Goal: Task Accomplishment & Management: Use online tool/utility

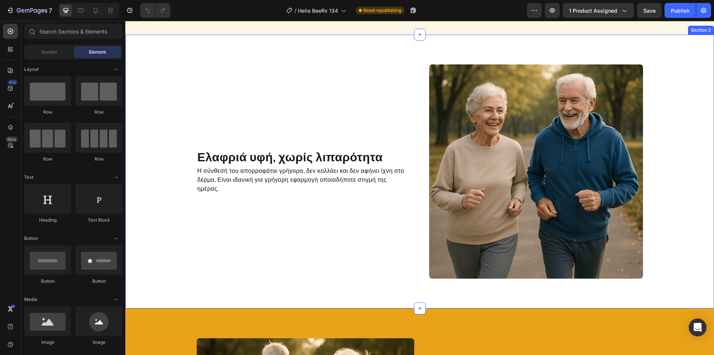
scroll to position [744, 0]
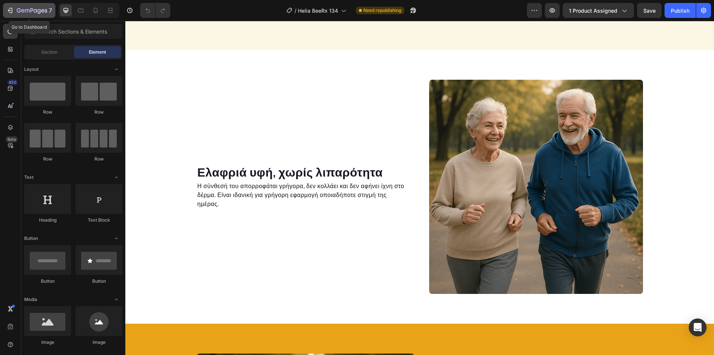
click at [42, 10] on icon "button" at bounding box center [42, 10] width 3 height 3
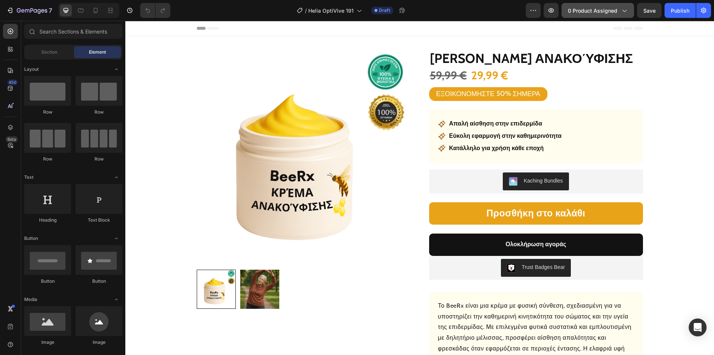
click at [594, 9] on span "0 product assigned" at bounding box center [592, 11] width 49 height 8
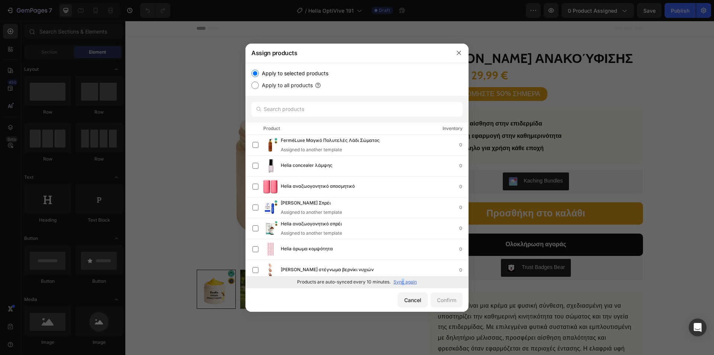
click at [403, 282] on p "Sync again" at bounding box center [405, 281] width 23 height 7
click at [309, 114] on input "text" at bounding box center [356, 109] width 211 height 15
paste input "Helia αναζωογονητικές χάντρες"
type input "Helia αναζωογονητικές χάντρες"
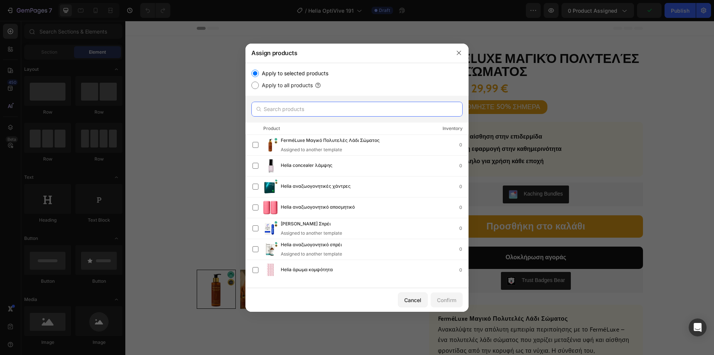
click at [307, 109] on input "text" at bounding box center [356, 109] width 211 height 15
paste input "Helia αναζωογονητικές χάντρες"
type input "Helia αναζωογονητικές χάντρες"
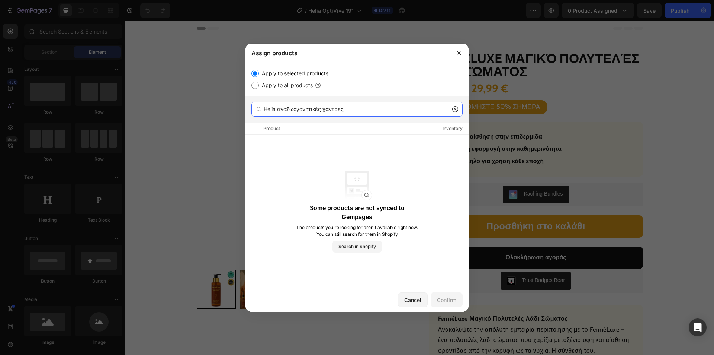
drag, startPoint x: 299, startPoint y: 111, endPoint x: 247, endPoint y: 112, distance: 51.7
click at [236, 109] on div "Assign products Apply to selected products Apply to all products Helia αναζωογο…" at bounding box center [357, 177] width 714 height 355
paste input "Helia αναζωογονητικές χάντρες"
type input "Helia αναζωογονητικές χάντρες"
click at [416, 299] on div "Cancel" at bounding box center [412, 300] width 17 height 8
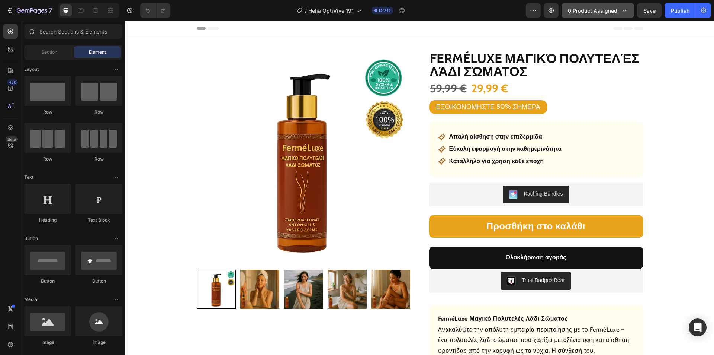
click at [590, 12] on span "0 product assigned" at bounding box center [592, 11] width 49 height 8
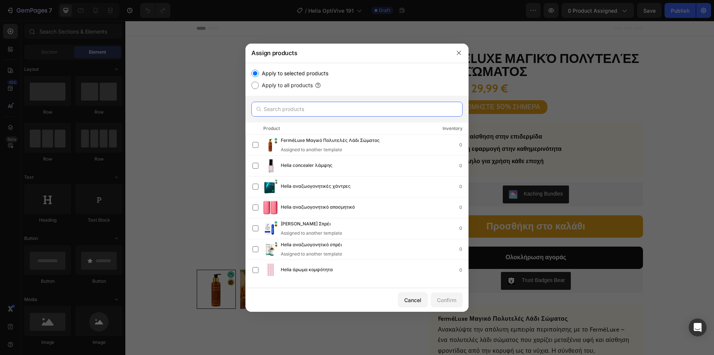
click at [306, 107] on input "text" at bounding box center [356, 109] width 211 height 15
paste input "Helia αναζωογονητικές χάντρες"
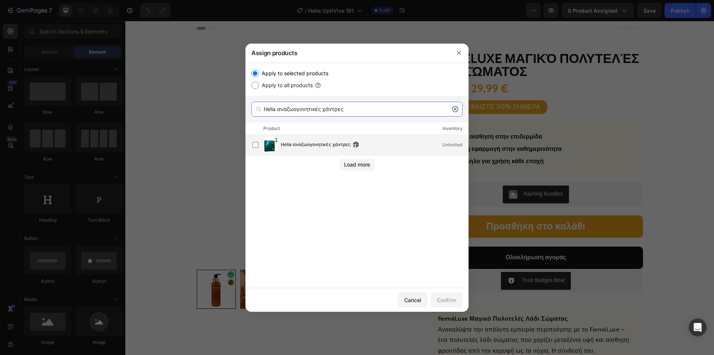
type input "Helia αναζωογονητικές χάντρες"
click at [298, 142] on span "Helia αναζωογονητικές χάντρες" at bounding box center [316, 145] width 70 height 8
click at [444, 297] on div "Confirm" at bounding box center [446, 300] width 19 height 8
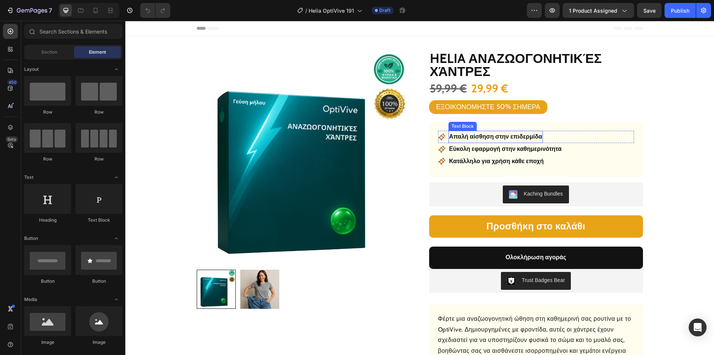
click at [480, 137] on p "Απαλή αίσθηση στην επιδερμίδα" at bounding box center [495, 136] width 93 height 11
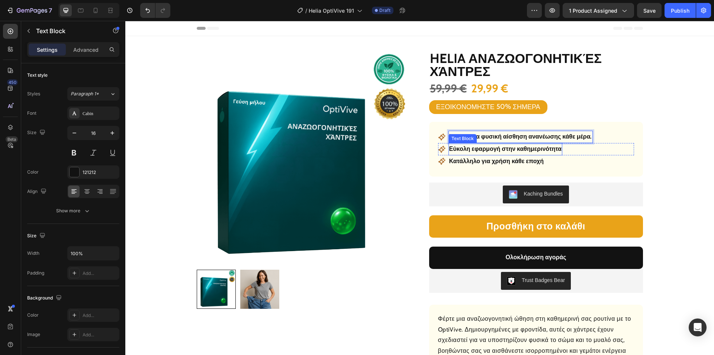
click at [510, 148] on p "Εύκολη εφαρμογή στην καθημερινότητα" at bounding box center [505, 149] width 113 height 11
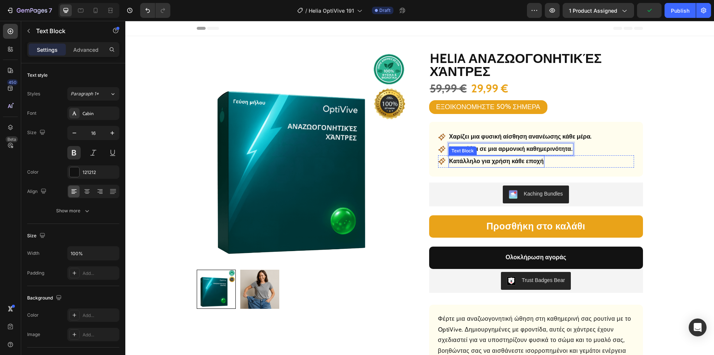
click at [506, 162] on p "Κατάλληλο για χρήση κάθε εποχή" at bounding box center [496, 161] width 94 height 11
click at [506, 161] on p "Κατάλληλο για χρήση κάθε εποχή" at bounding box center [496, 161] width 94 height 11
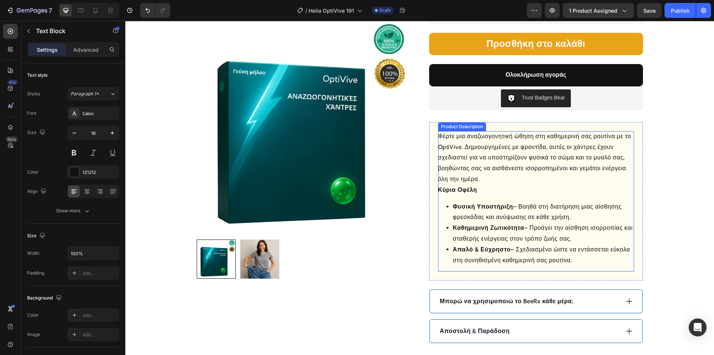
scroll to position [298, 0]
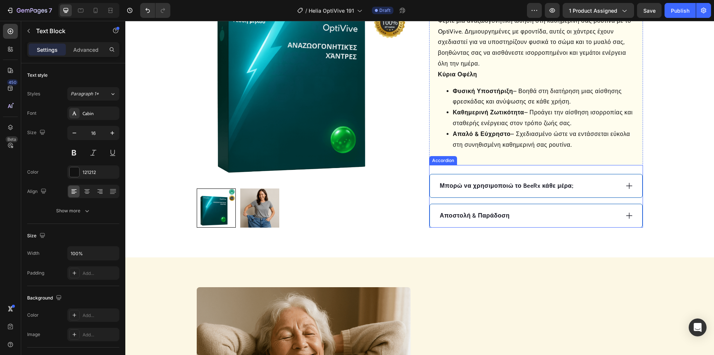
click at [532, 219] on div "Αποστολή & Παράδοση" at bounding box center [529, 215] width 180 height 11
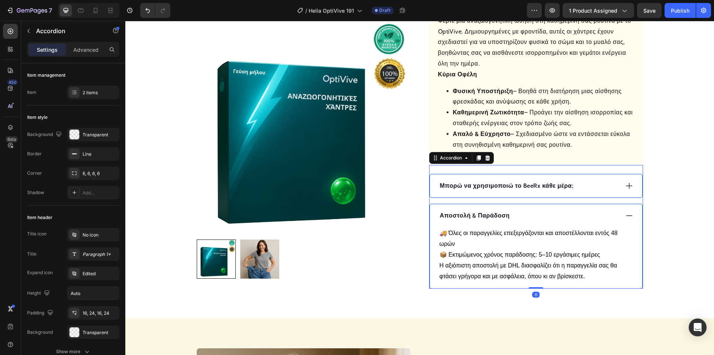
click at [532, 216] on div "Αποστολή & Παράδοση" at bounding box center [529, 215] width 180 height 11
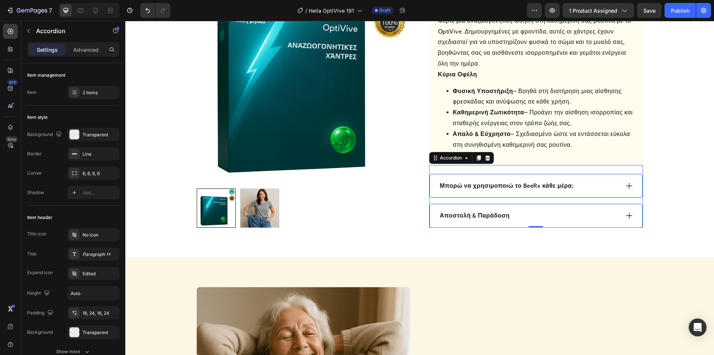
click at [625, 187] on icon at bounding box center [629, 186] width 8 height 8
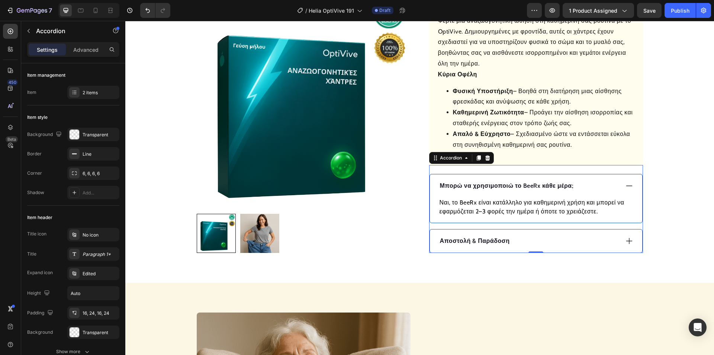
click at [514, 185] on p "Μπορώ να χρησιμοποιώ το BeeRx κάθε μέρα;" at bounding box center [507, 185] width 134 height 9
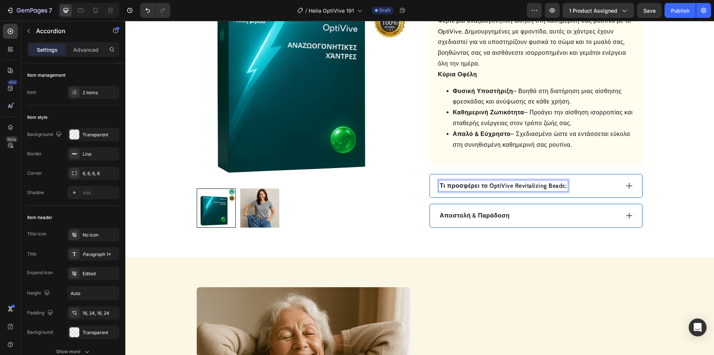
click at [560, 185] on p "Τι προσφέρει το OptiVive Revitalizing Beads;" at bounding box center [503, 185] width 127 height 9
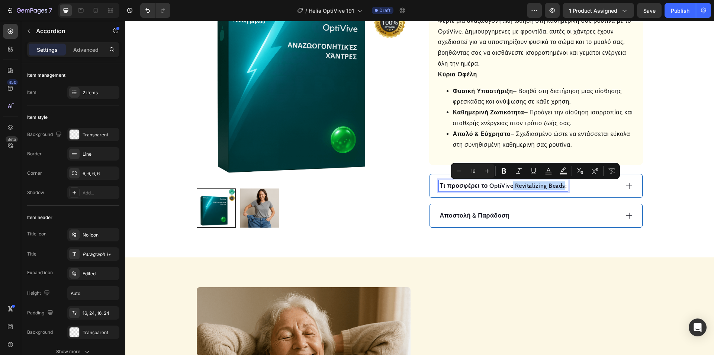
drag, startPoint x: 561, startPoint y: 186, endPoint x: 510, endPoint y: 187, distance: 50.2
click at [510, 187] on p "Τι προσφέρει το OptiVive Revitalizing Beads;" at bounding box center [503, 185] width 127 height 9
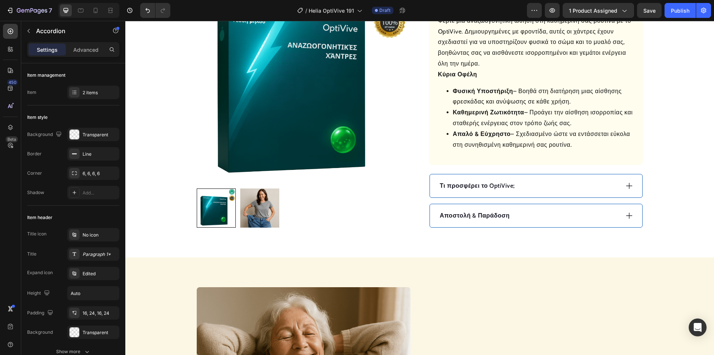
click at [563, 187] on div "Τι προσφέρει το OptiVive;" at bounding box center [529, 185] width 180 height 11
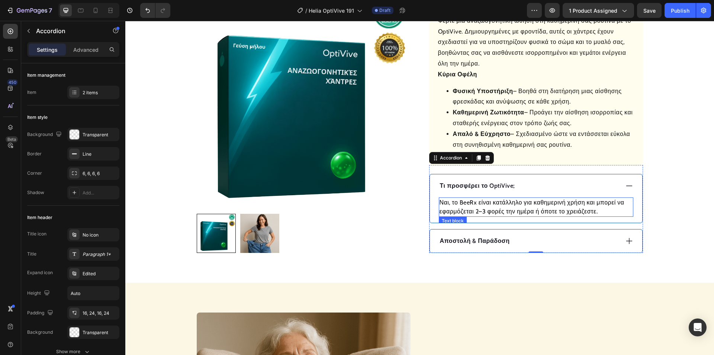
click at [517, 206] on p "Ναι, το BeeRx είναι κατάλληλο για καθημερινή χρήση και μπορεί να εφαρμόζεται 2–…" at bounding box center [536, 207] width 193 height 18
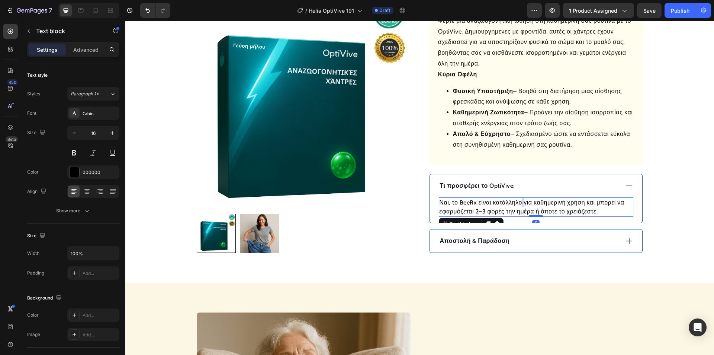
click at [517, 206] on p "Ναι, το BeeRx είναι κατάλληλο για καθημερινή χρήση και μπορεί να εφαρμόζεται 2–…" at bounding box center [536, 207] width 193 height 18
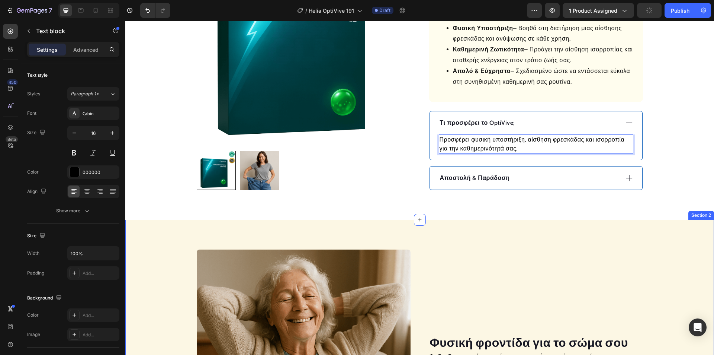
scroll to position [335, 0]
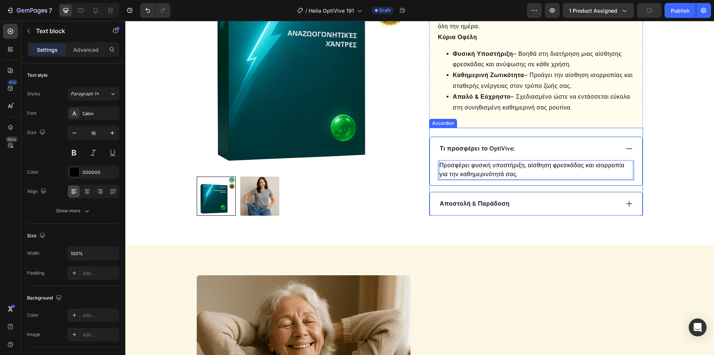
click at [630, 147] on icon at bounding box center [629, 148] width 8 height 8
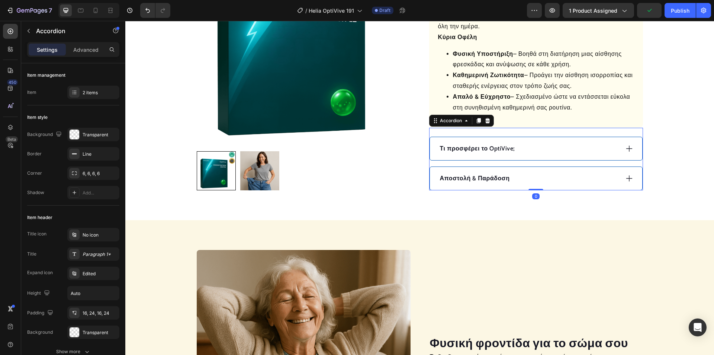
click at [605, 180] on div "Αποστολή & Παράδοση" at bounding box center [529, 178] width 180 height 11
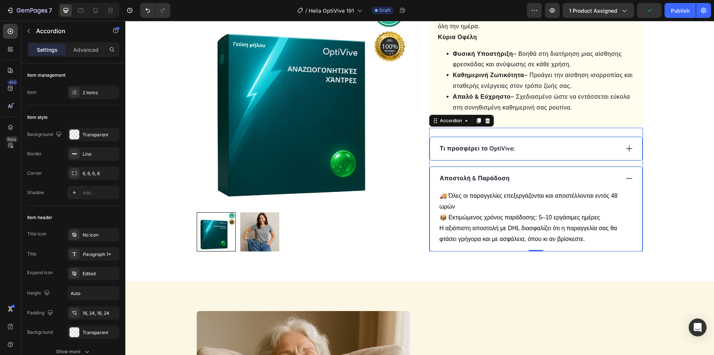
click at [603, 182] on div "Αποστολή & Παράδοση" at bounding box center [529, 178] width 180 height 11
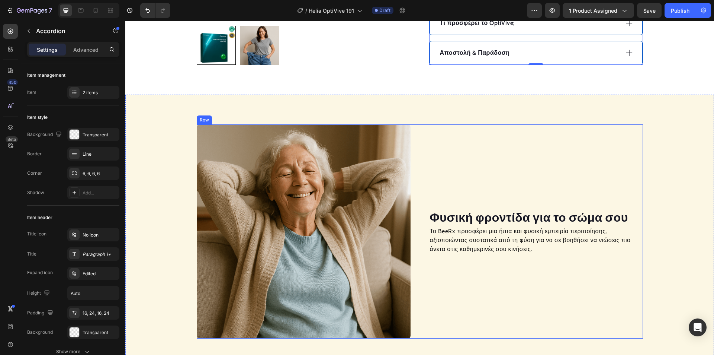
scroll to position [484, 0]
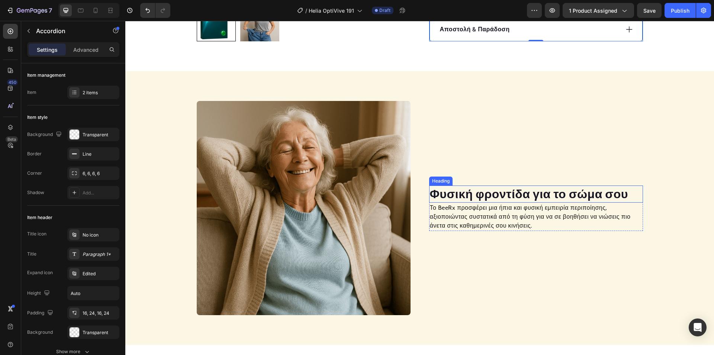
click at [495, 193] on h2 "Φυσική φροντίδα για το σώμα σου" at bounding box center [536, 193] width 214 height 17
click at [495, 194] on h2 "Φυσική φροντίδα για το σώμα σου" at bounding box center [536, 193] width 214 height 17
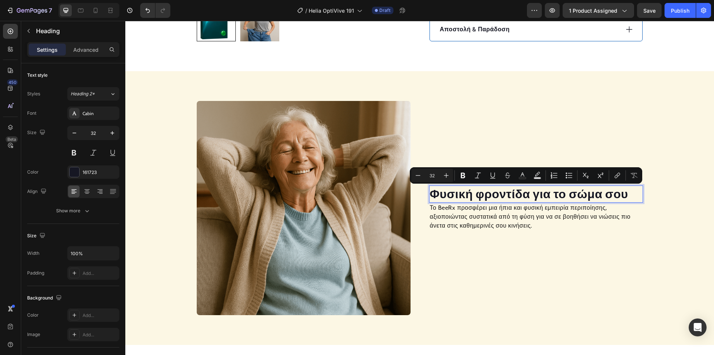
scroll to position [476, 0]
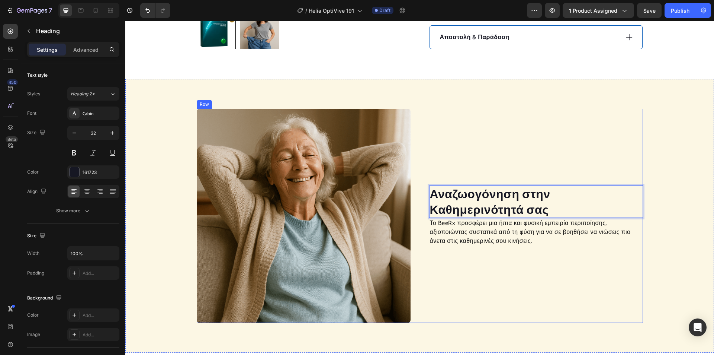
click at [474, 241] on p "Το BeeRx προσφέρει μια ήπια και φυσική εμπειρία περιποίησης, αξιοποιώντας συστα…" at bounding box center [536, 231] width 212 height 27
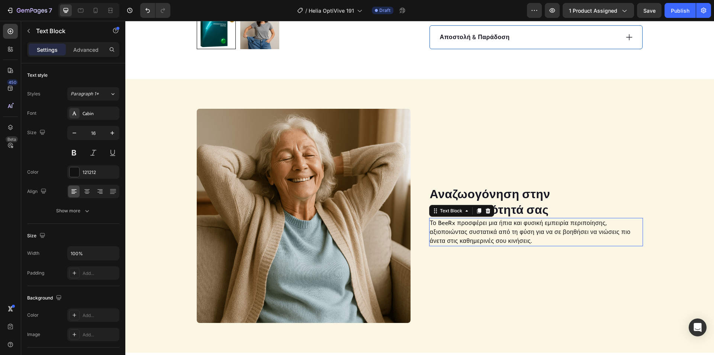
click at [474, 240] on p "Το BeeRx προσφέρει μια ήπια και φυσική εμπειρία περιποίησης, αξιοποιώντας συστα…" at bounding box center [536, 231] width 212 height 27
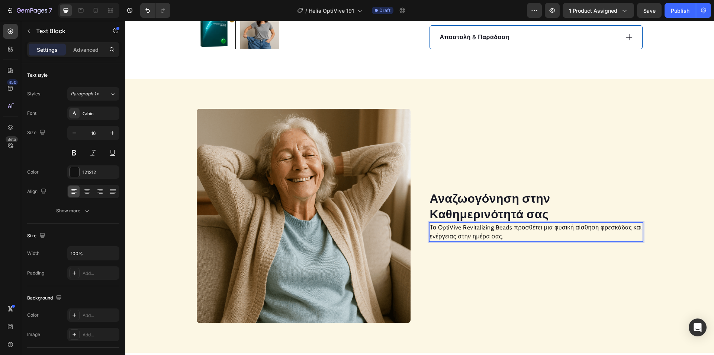
scroll to position [480, 0]
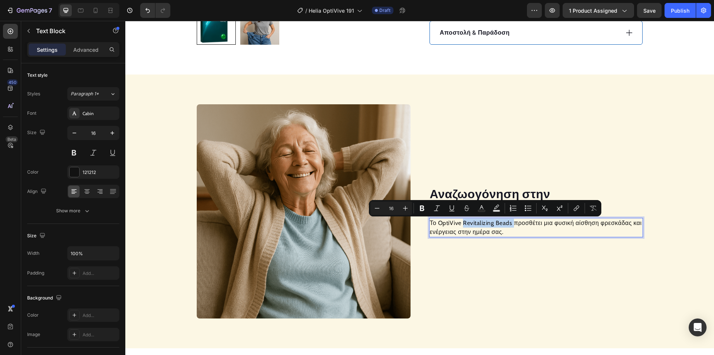
drag, startPoint x: 510, startPoint y: 223, endPoint x: 462, endPoint y: 223, distance: 48.0
click at [462, 223] on p "Το OptiVive Revitalizing Beads προσθέτει μια φυσική αίσθηση φρεσκάδας και ενέργ…" at bounding box center [536, 227] width 212 height 18
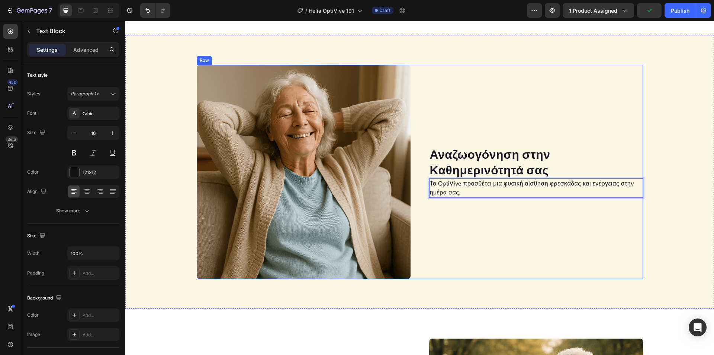
scroll to position [703, 0]
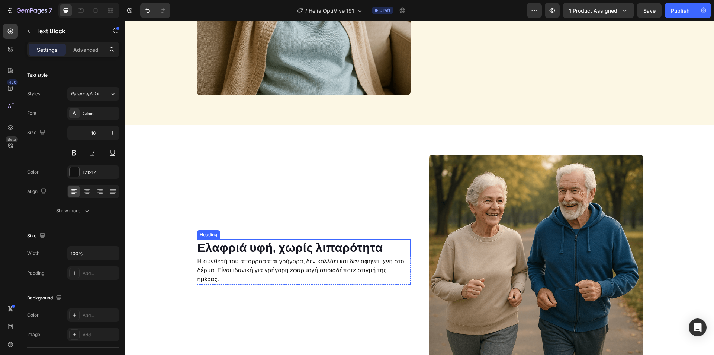
click at [300, 251] on h2 "Ελαφριά υφή, χωρίς λιπαρότητα" at bounding box center [304, 247] width 214 height 17
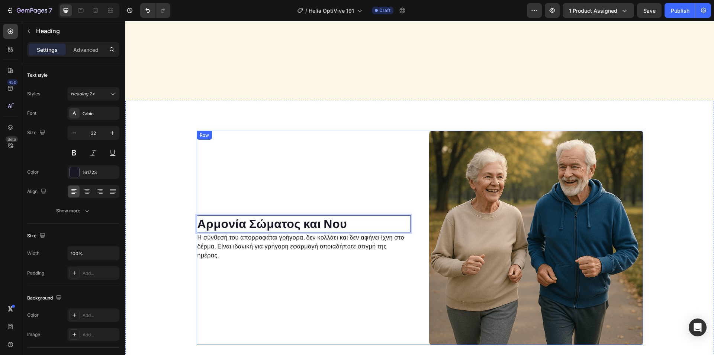
scroll to position [890, 0]
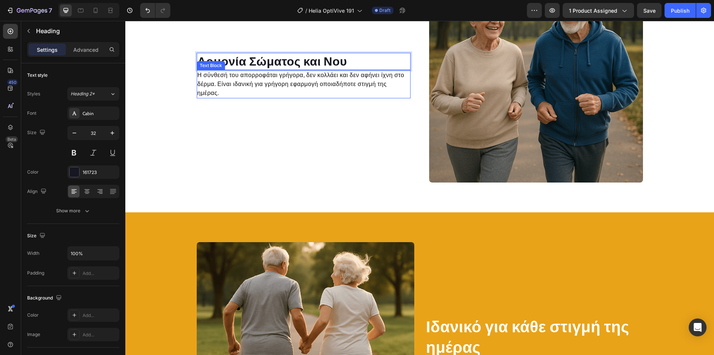
click at [323, 83] on p "Η σύνθεσή του απορροφάται γρήγορα, δεν κολλάει και δεν αφήνει ίχνη στο δέρμα. Ε…" at bounding box center [304, 84] width 212 height 27
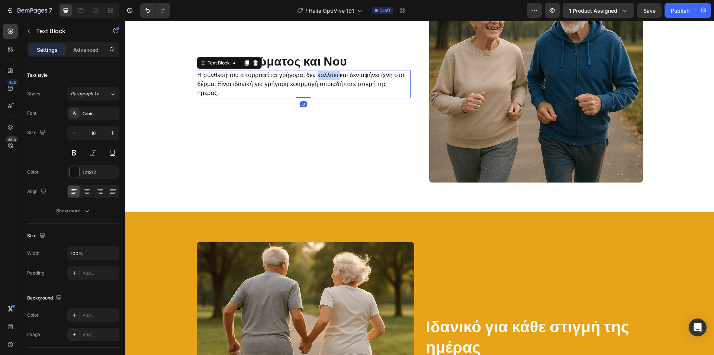
click at [323, 83] on p "Η σύνθεσή του απορροφάται γρήγορα, δεν κολλάει και δεν αφήνει ίχνη στο δέρμα. Ε…" at bounding box center [304, 84] width 212 height 27
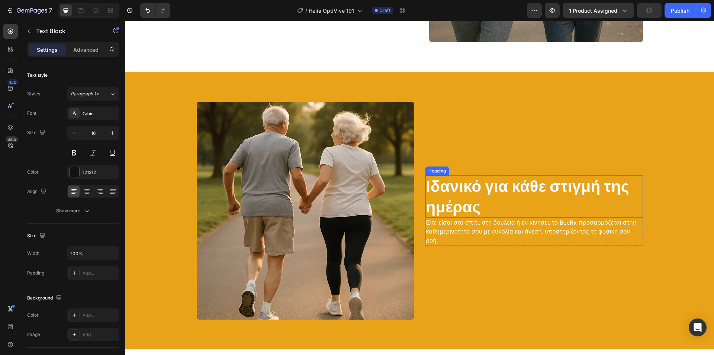
scroll to position [1076, 0]
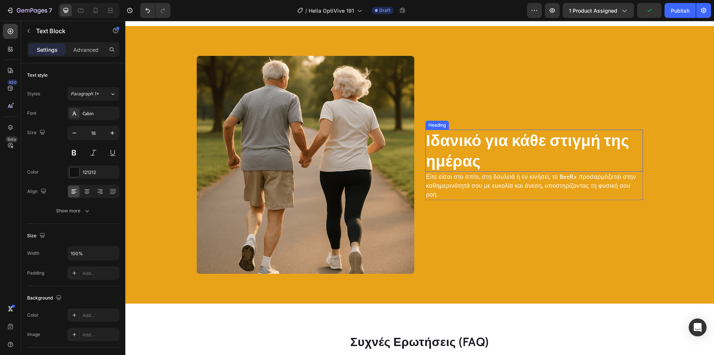
click at [504, 144] on h2 "Ιδανικό για κάθε στιγμή της ημέρας" at bounding box center [535, 150] width 218 height 42
click at [504, 143] on h2 "Ιδανικό για κάθε στιγμή της ημέρας" at bounding box center [535, 150] width 218 height 42
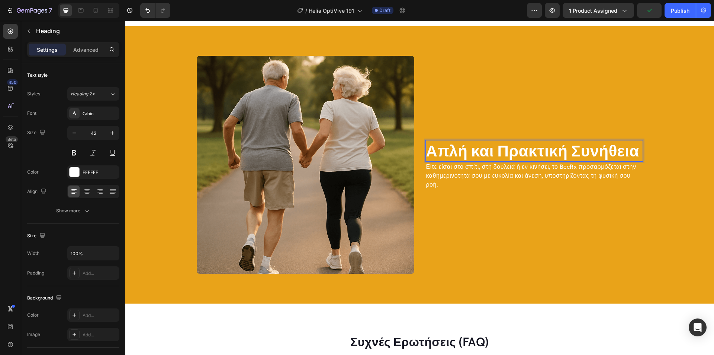
scroll to position [1086, 0]
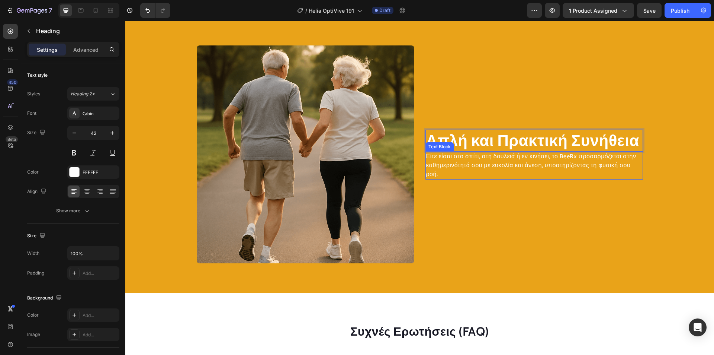
click at [484, 166] on p "Είτε είσαι στο σπίτι, στη δουλειά ή εν κινήσει, το BeeRx προσαρμόζεται στην καθ…" at bounding box center [534, 165] width 216 height 27
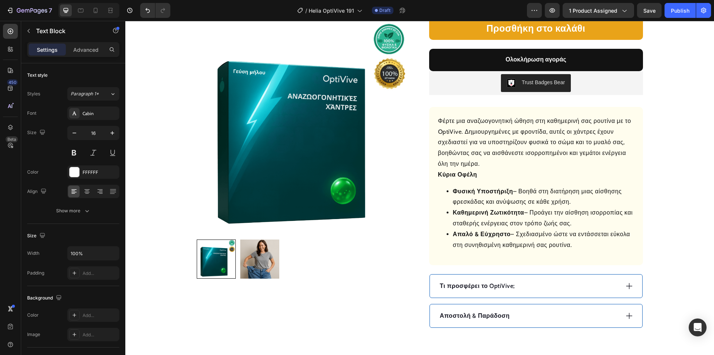
scroll to position [421, 0]
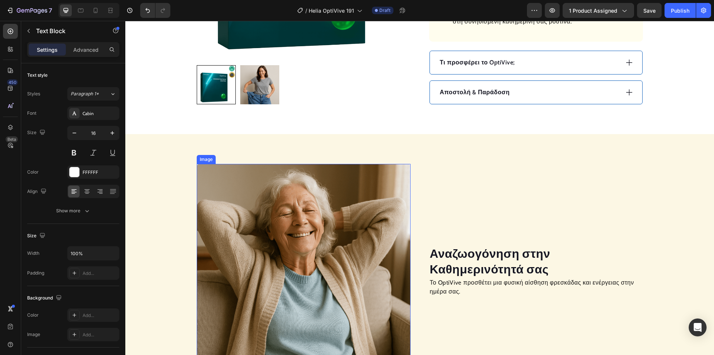
click at [336, 203] on img at bounding box center [304, 271] width 214 height 214
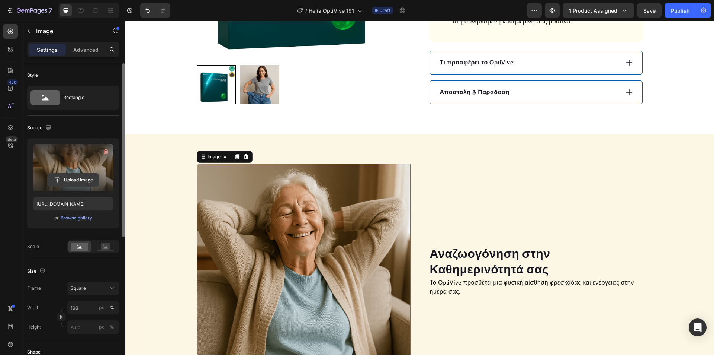
click at [81, 179] on input "file" at bounding box center [73, 179] width 51 height 13
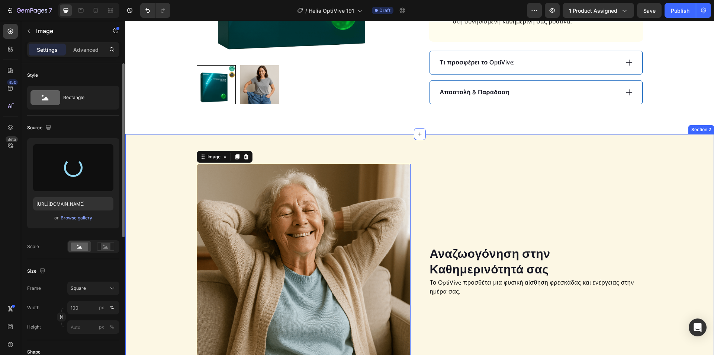
type input "[URL][DOMAIN_NAME]"
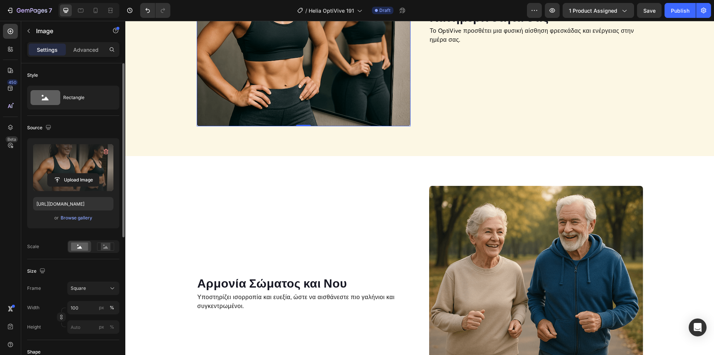
scroll to position [681, 0]
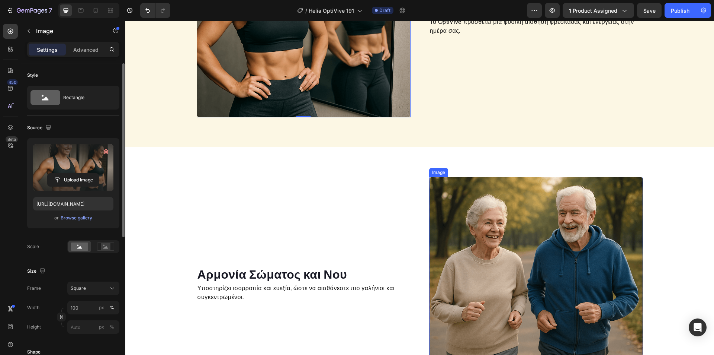
click at [501, 210] on img at bounding box center [536, 284] width 214 height 214
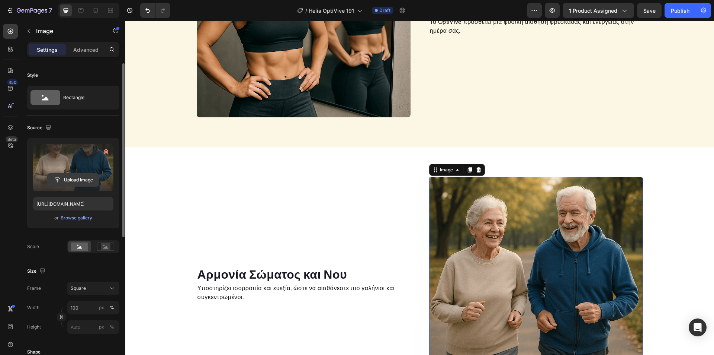
click at [86, 181] on input "file" at bounding box center [73, 179] width 51 height 13
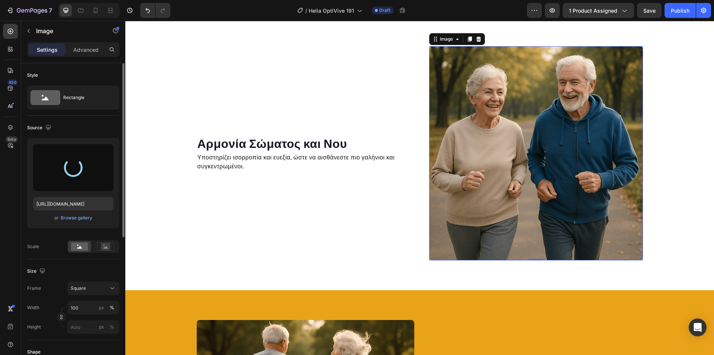
scroll to position [830, 0]
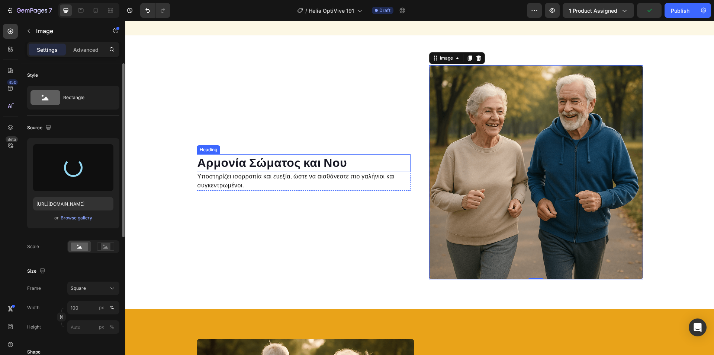
type input "[URL][DOMAIN_NAME]"
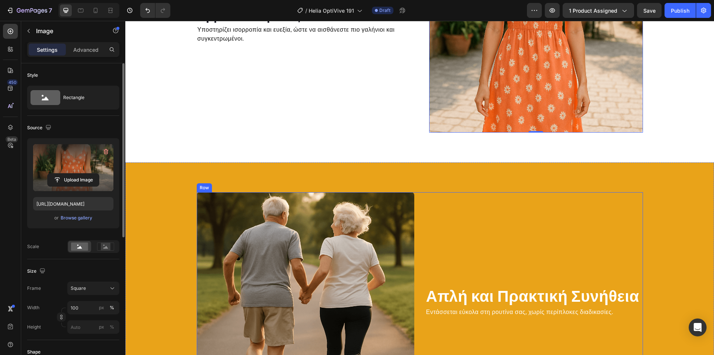
scroll to position [942, 0]
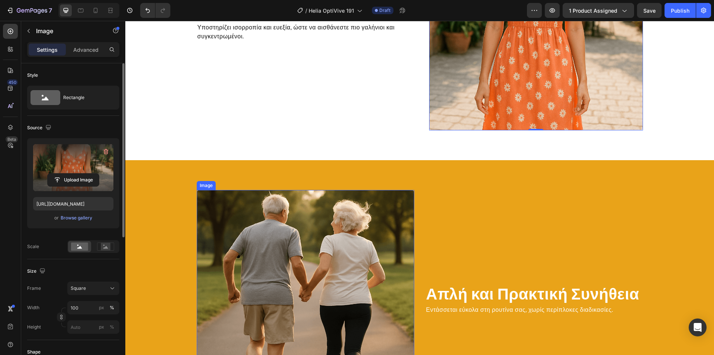
click at [323, 241] on img at bounding box center [306, 299] width 218 height 218
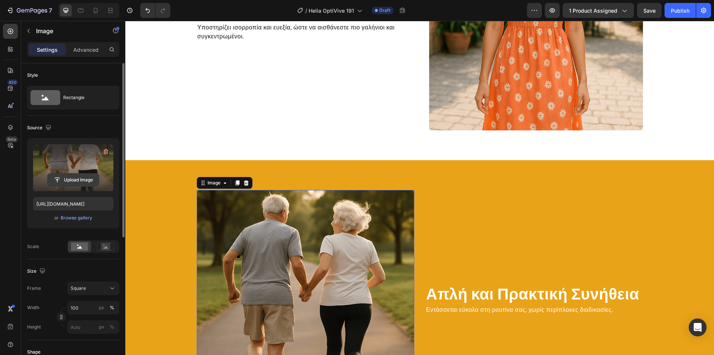
click at [82, 182] on input "file" at bounding box center [73, 179] width 51 height 13
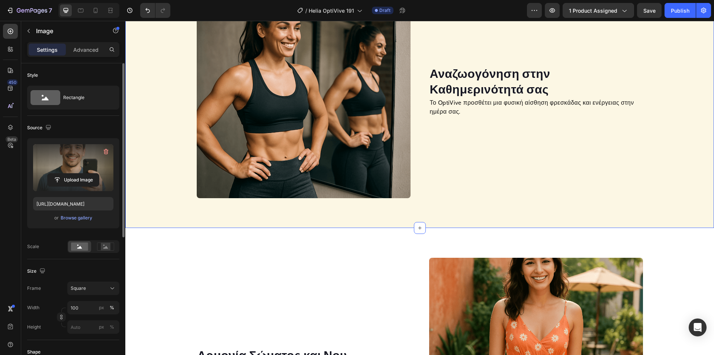
scroll to position [458, 0]
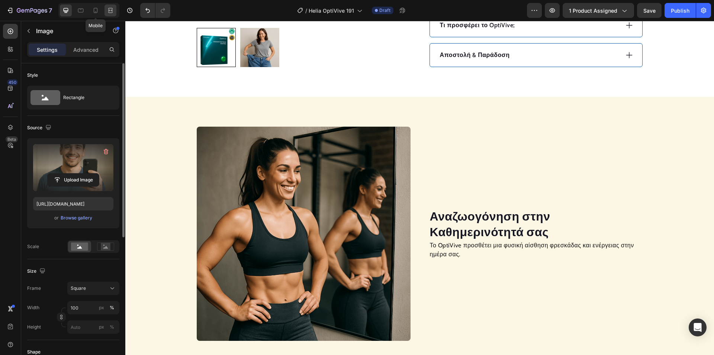
click at [94, 9] on icon at bounding box center [96, 10] width 4 height 5
type input "[URL][DOMAIN_NAME]"
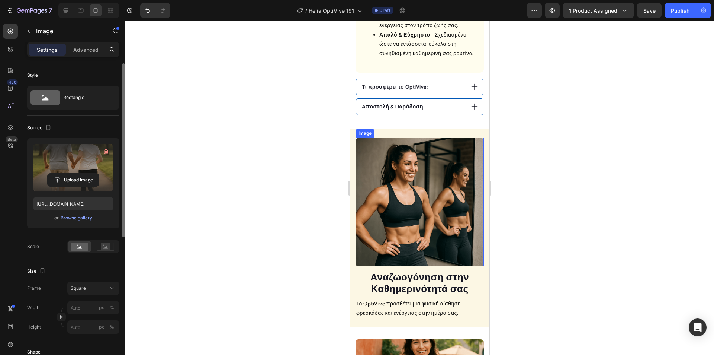
scroll to position [605, 0]
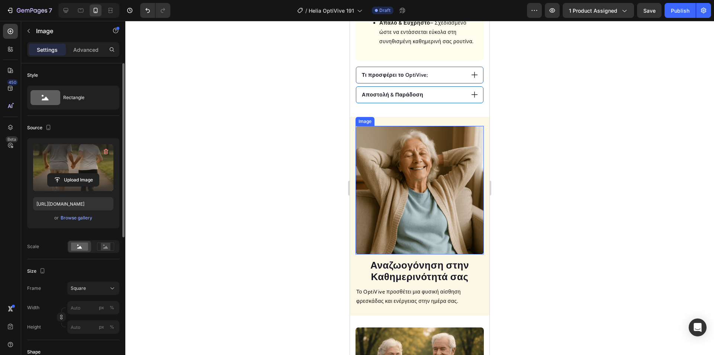
click at [422, 185] on img at bounding box center [420, 190] width 128 height 128
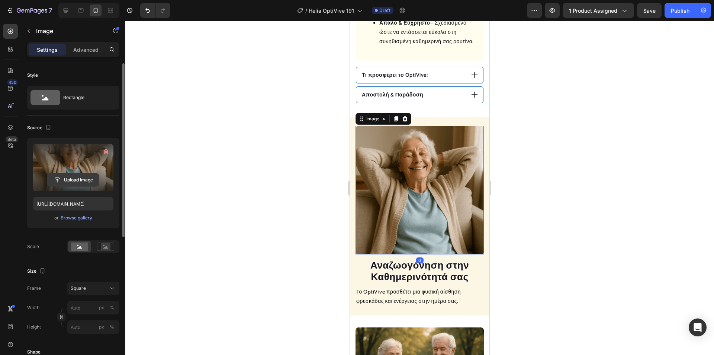
click at [87, 177] on input "file" at bounding box center [73, 179] width 51 height 13
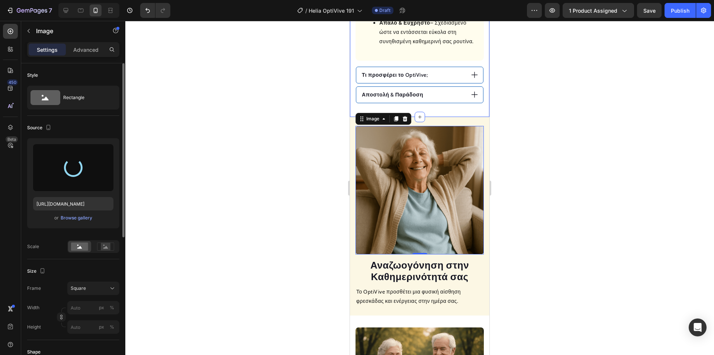
type input "[URL][DOMAIN_NAME]"
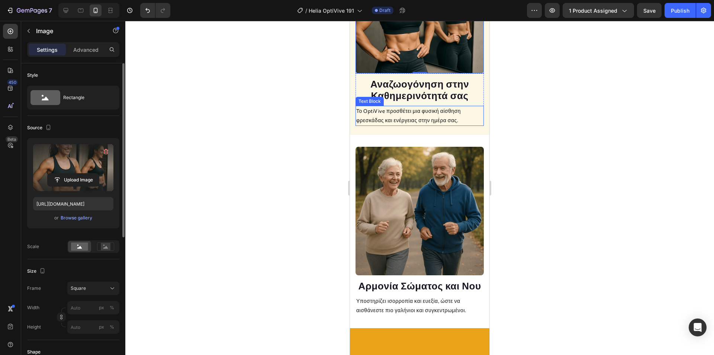
scroll to position [828, 0]
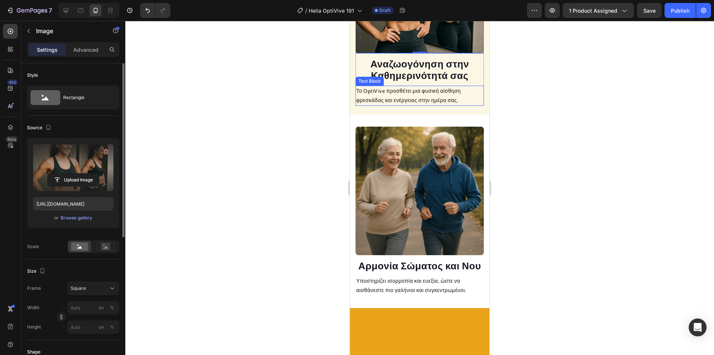
click at [420, 164] on img at bounding box center [420, 190] width 128 height 128
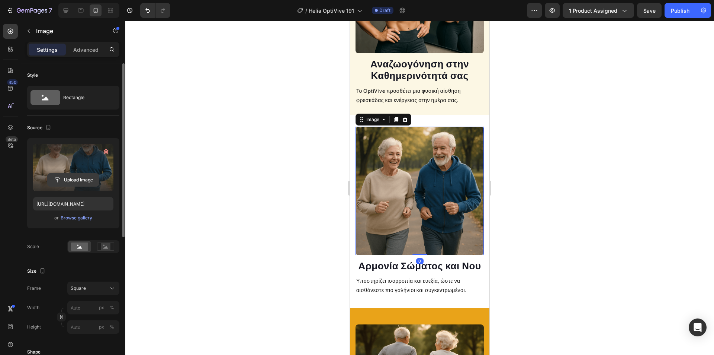
click at [73, 178] on input "file" at bounding box center [73, 179] width 51 height 13
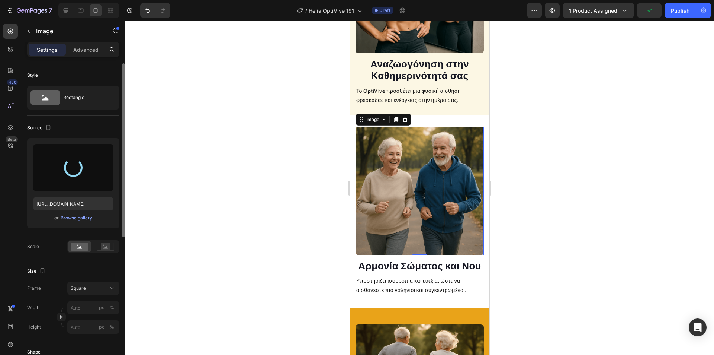
type input "[URL][DOMAIN_NAME]"
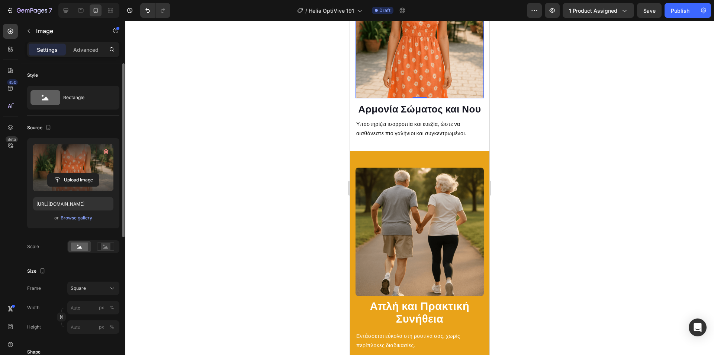
scroll to position [1014, 0]
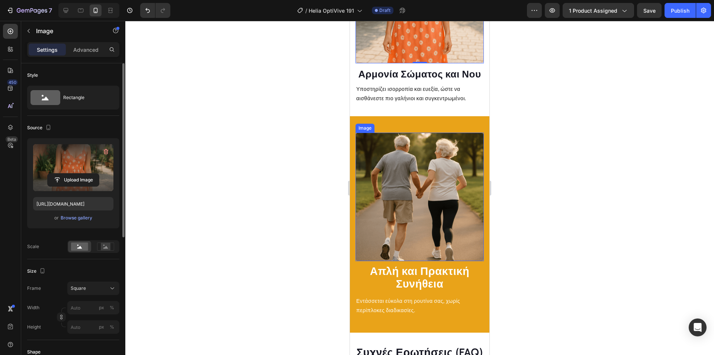
click at [424, 177] on img at bounding box center [420, 196] width 128 height 128
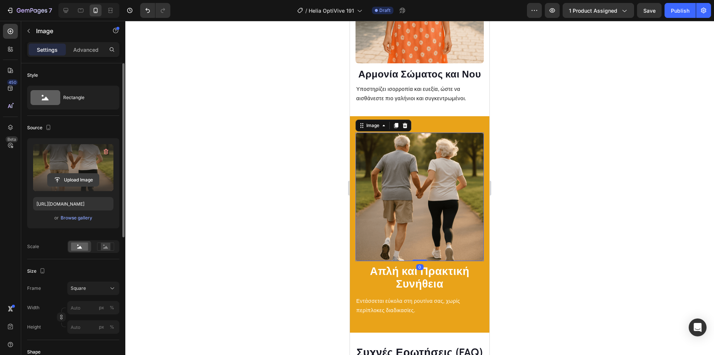
click at [71, 179] on input "file" at bounding box center [73, 179] width 51 height 13
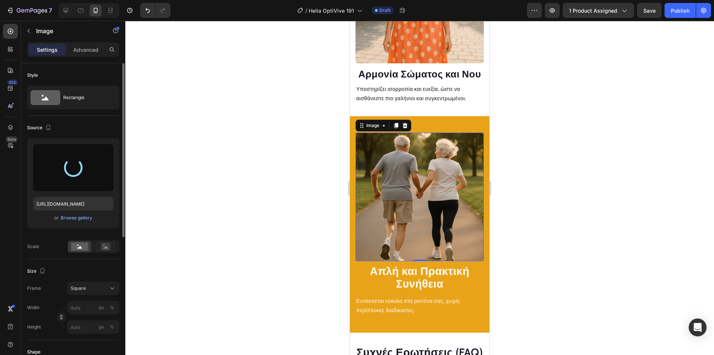
type input "[URL][DOMAIN_NAME]"
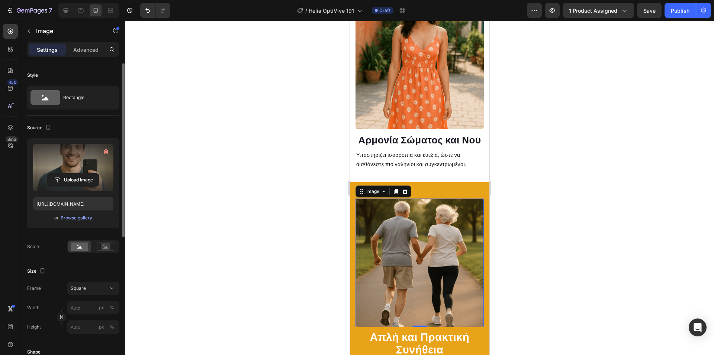
scroll to position [791, 0]
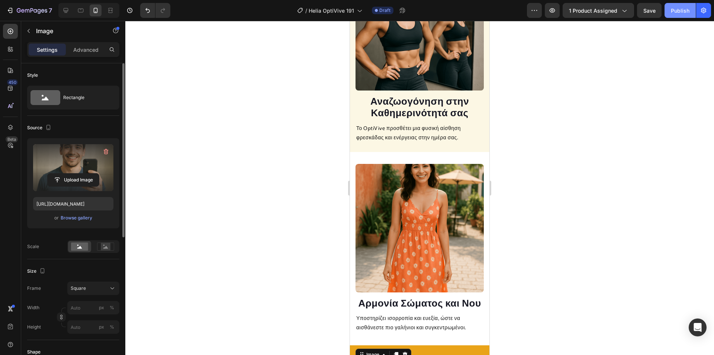
click at [679, 7] on div "Publish" at bounding box center [680, 11] width 19 height 8
